Goal: Transaction & Acquisition: Obtain resource

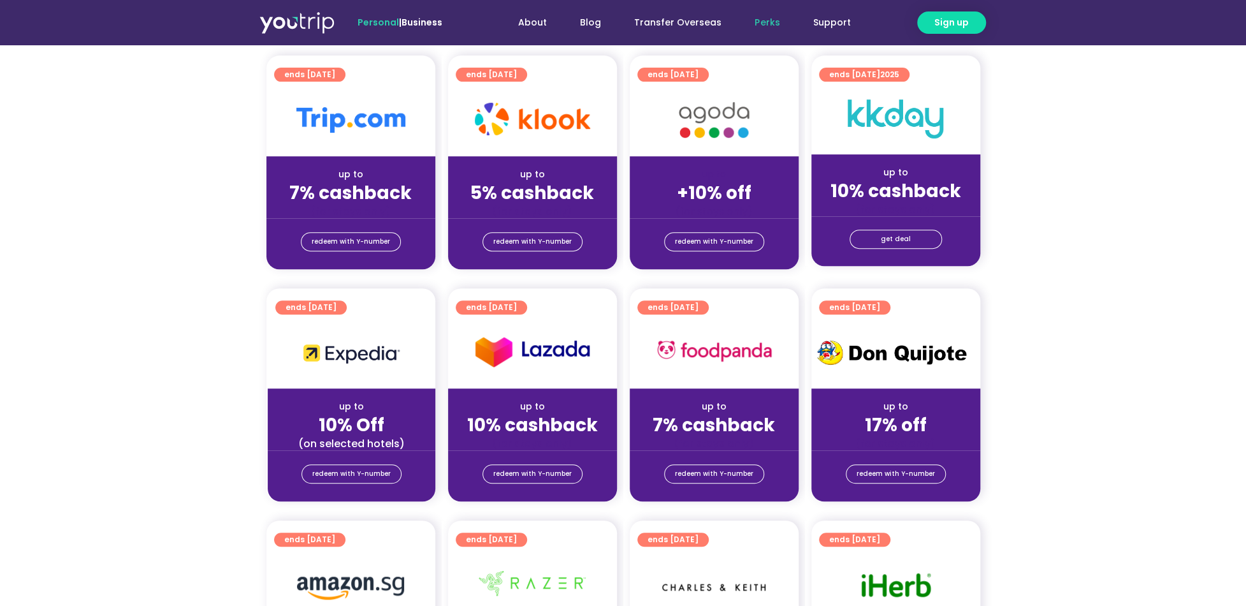
scroll to position [319, 0]
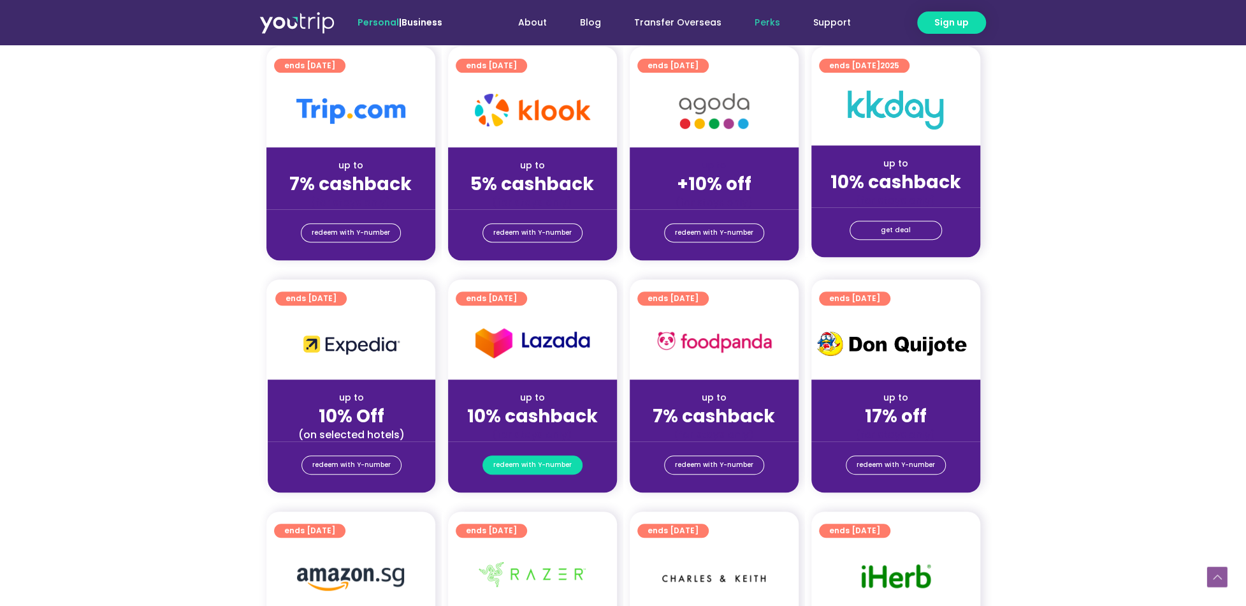
click at [534, 467] on span "redeem with Y-number" at bounding box center [532, 465] width 78 height 18
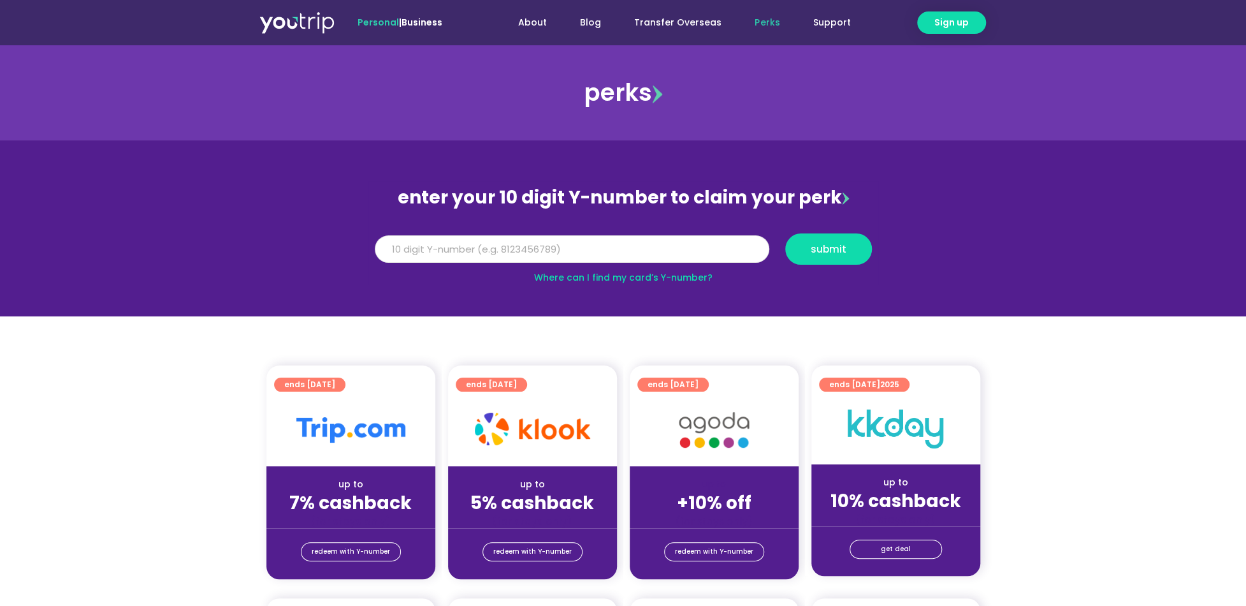
click at [527, 252] on input "Y Number" at bounding box center [572, 249] width 395 height 28
click at [544, 275] on link "Where can I find my card’s Y-number?" at bounding box center [623, 277] width 178 height 13
click at [525, 252] on input "Y Number" at bounding box center [572, 249] width 395 height 28
type input "8185243880"
click at [836, 251] on span "submit" at bounding box center [829, 249] width 36 height 10
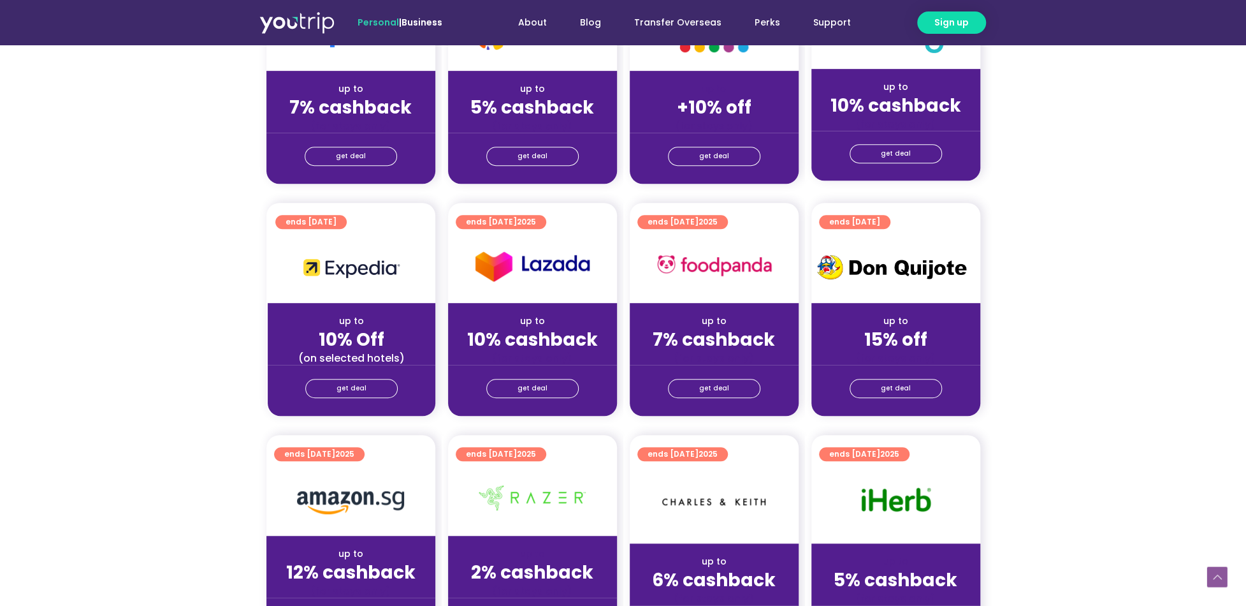
scroll to position [446, 0]
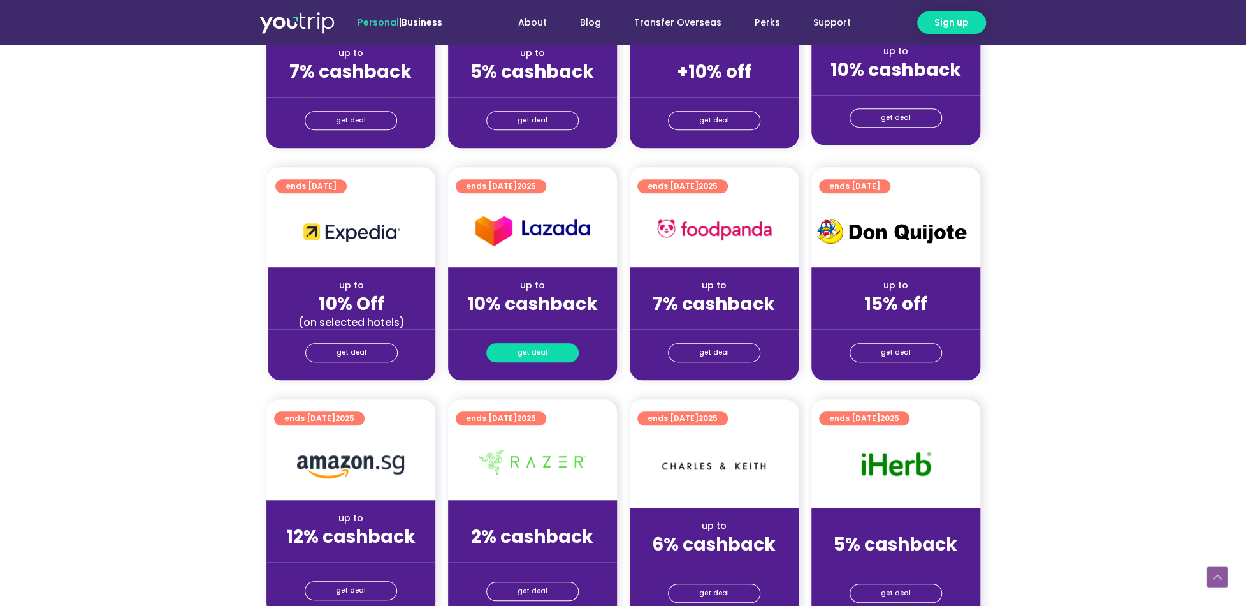
click at [539, 351] on span "get deal" at bounding box center [533, 353] width 30 height 18
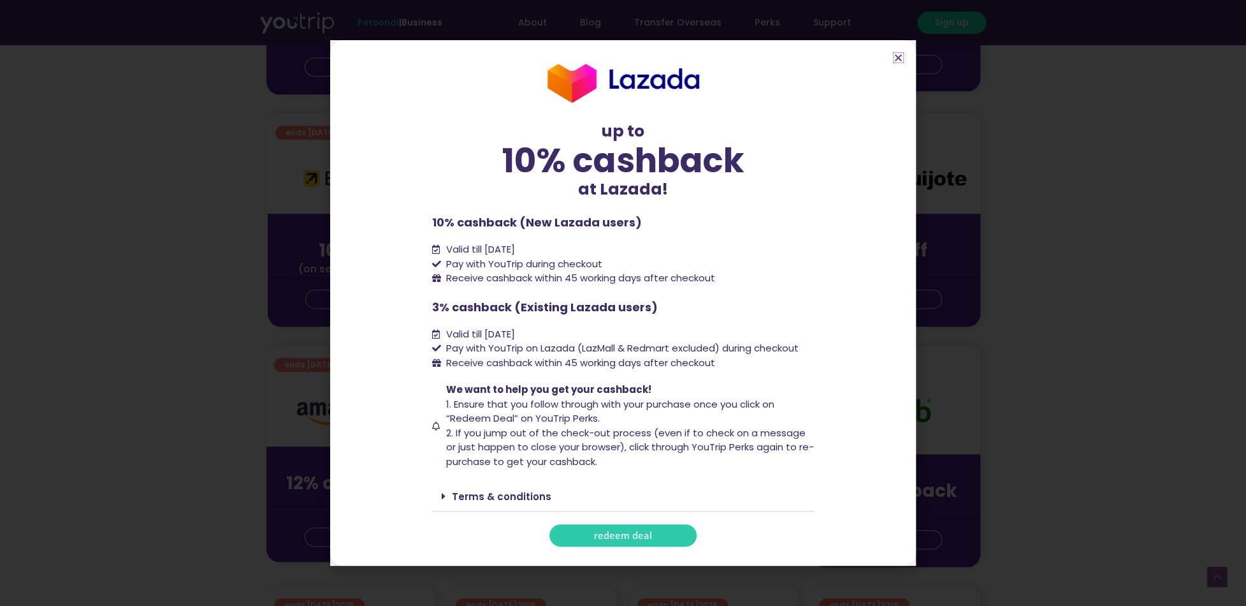
scroll to position [637, 0]
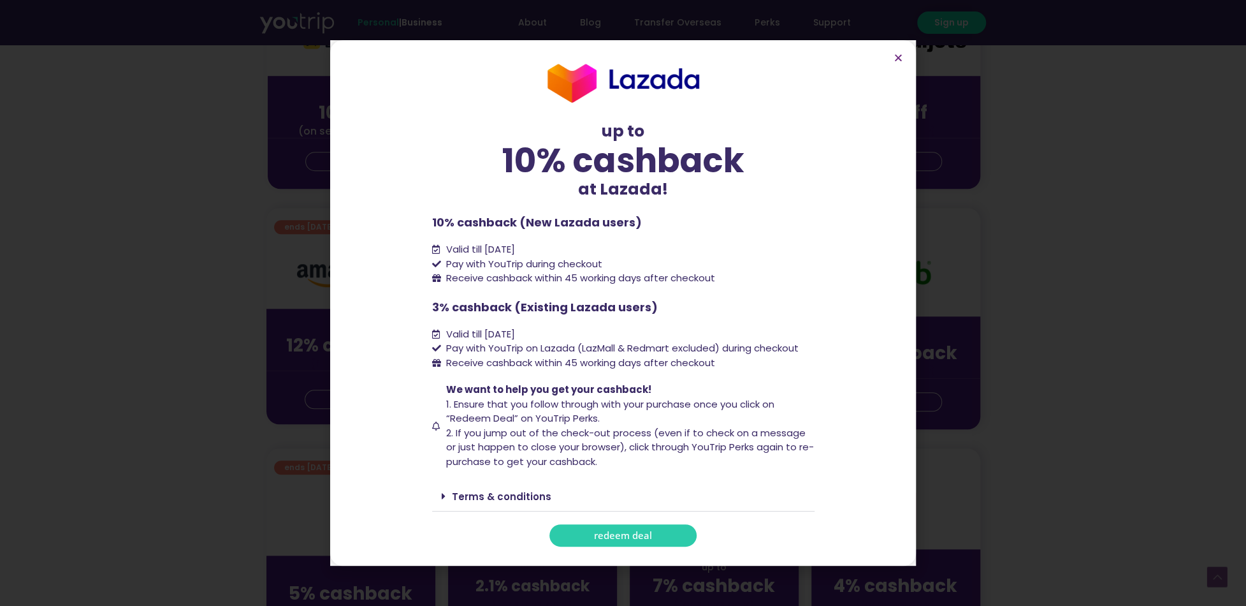
click at [634, 539] on span "redeem deal" at bounding box center [623, 535] width 58 height 10
